Goal: Use online tool/utility: Use online tool/utility

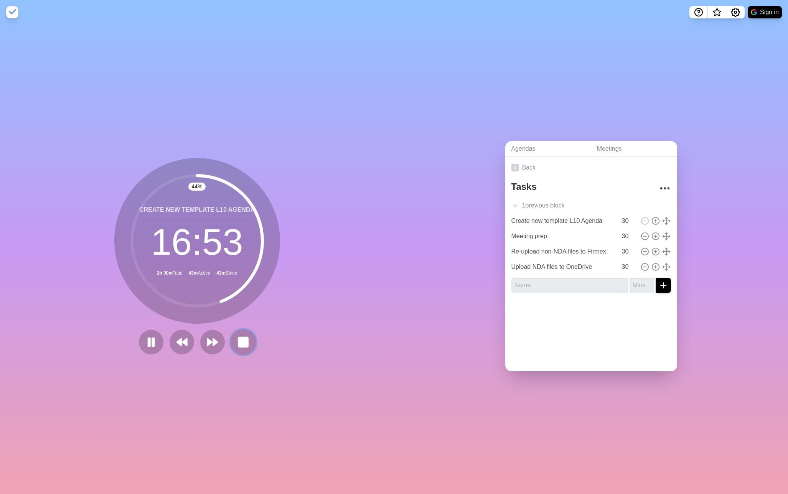
click at [246, 338] on rect at bounding box center [243, 342] width 10 height 10
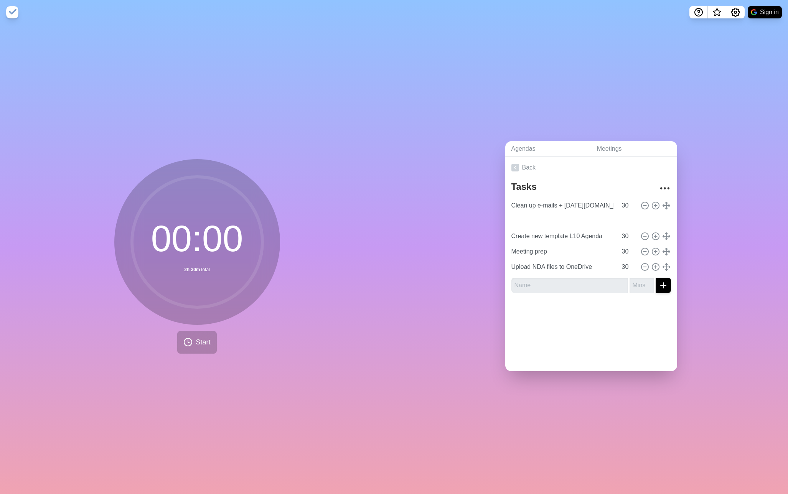
type input "Re-upload non-NDA files to Firmex"
type input "Create new template L10 Agenda"
type input "Meeting prep"
drag, startPoint x: 667, startPoint y: 251, endPoint x: 666, endPoint y: 219, distance: 31.8
type input "Clean up e-mails + [DATE][DOMAIN_NAME]"
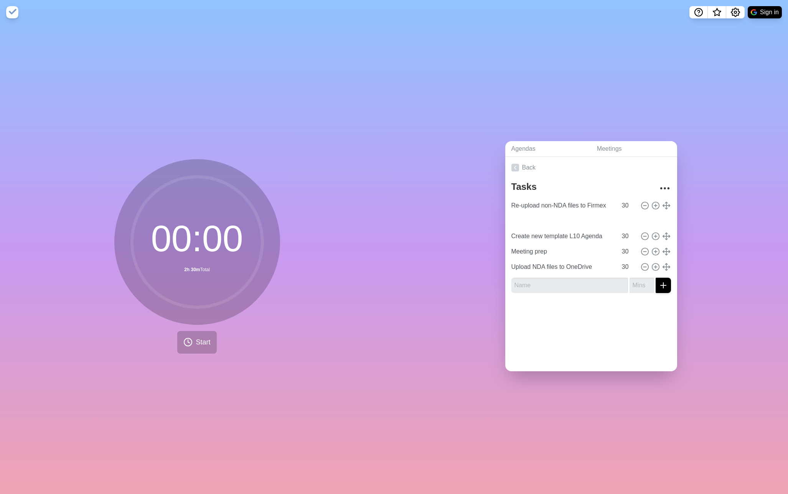
type input "Re-upload non-NDA files to Firmex"
click at [627, 220] on input "30" at bounding box center [628, 220] width 18 height 15
type input "3"
type input "15"
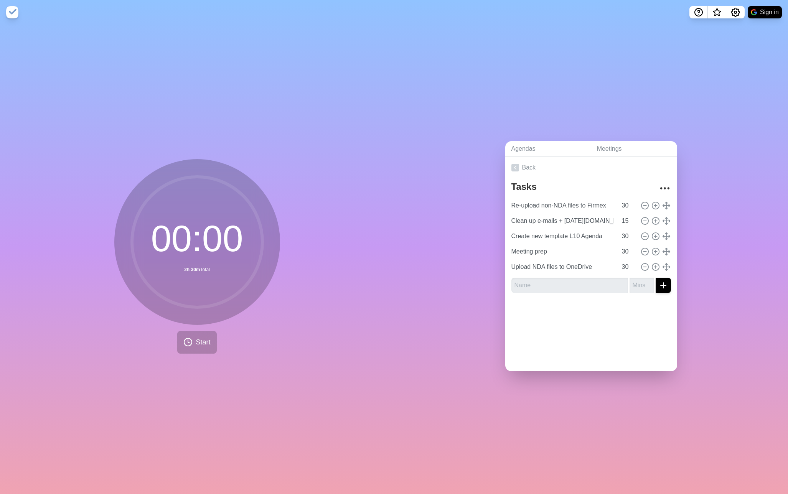
click at [661, 308] on div at bounding box center [591, 314] width 172 height 31
click at [204, 345] on span "Start" at bounding box center [203, 342] width 15 height 10
